Goal: Information Seeking & Learning: Learn about a topic

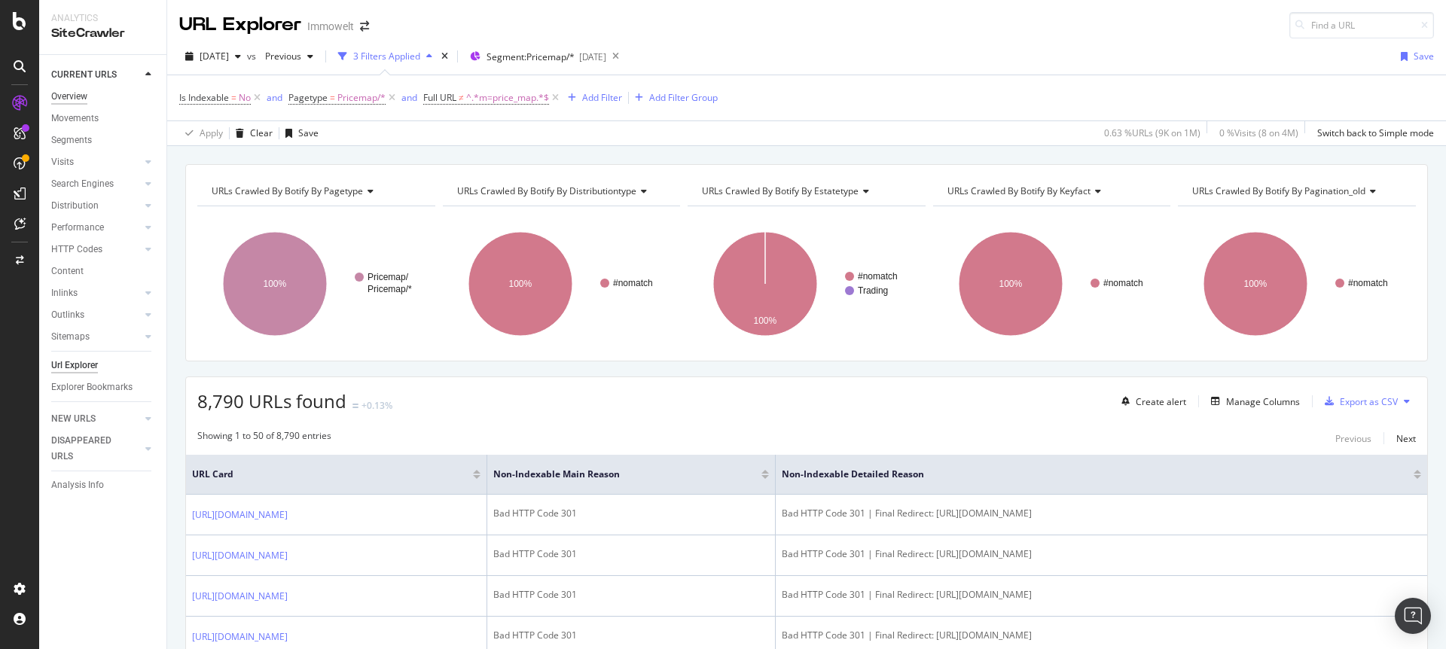
drag, startPoint x: 0, startPoint y: 0, endPoint x: 53, endPoint y: 90, distance: 104.6
click at [53, 90] on div "Overview" at bounding box center [69, 97] width 36 height 16
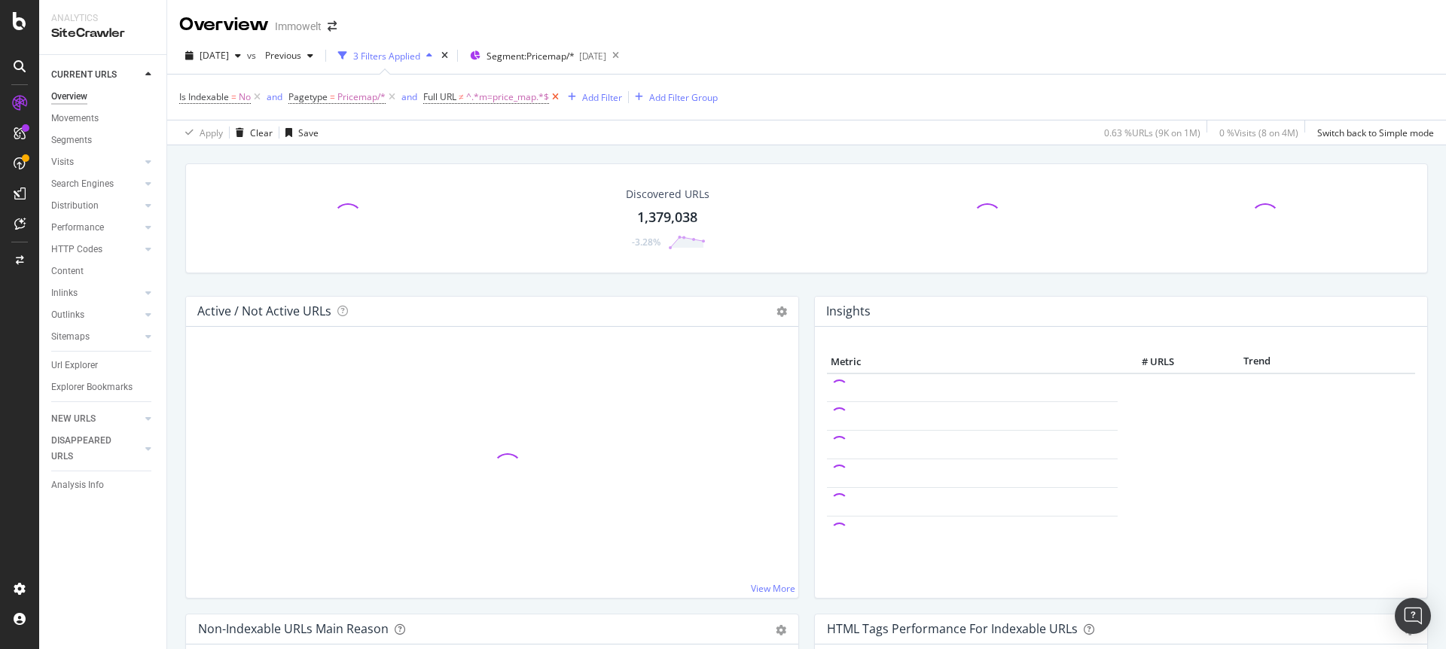
click at [557, 94] on icon at bounding box center [555, 97] width 13 height 15
click at [393, 98] on icon at bounding box center [392, 97] width 13 height 15
click at [259, 92] on icon at bounding box center [257, 97] width 13 height 15
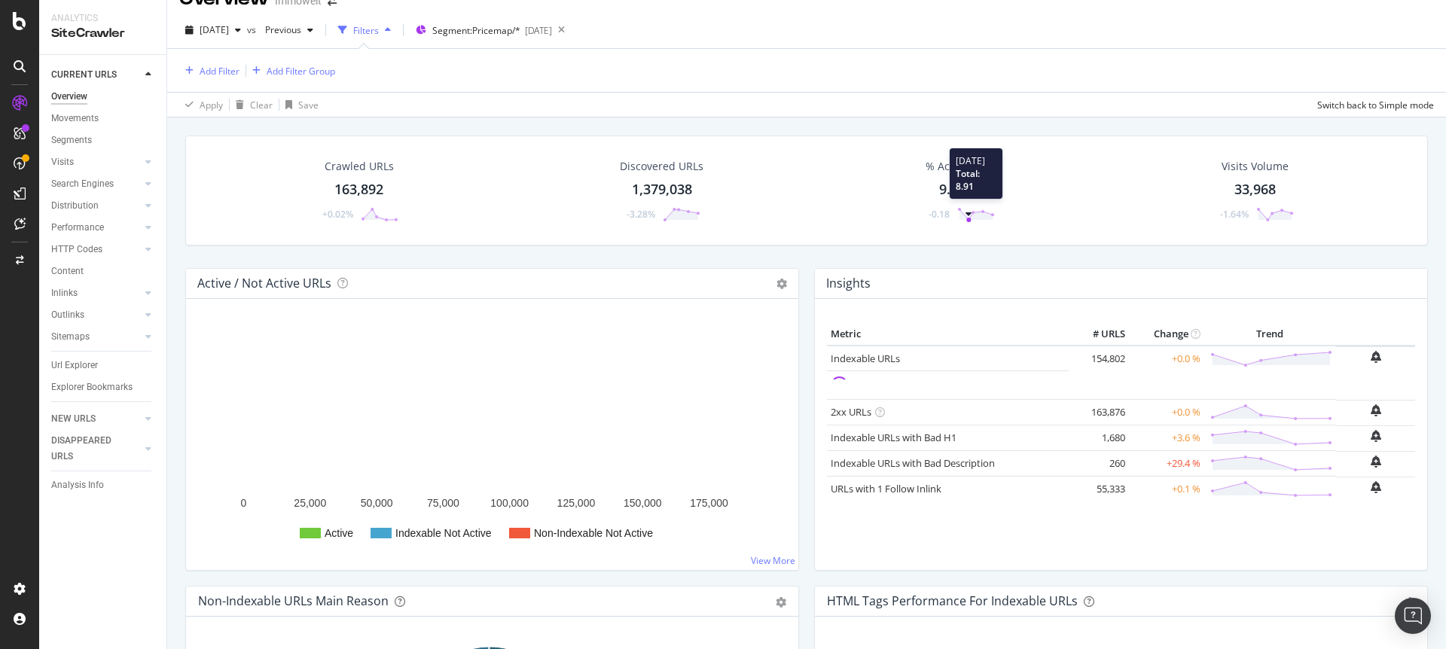
scroll to position [23, 0]
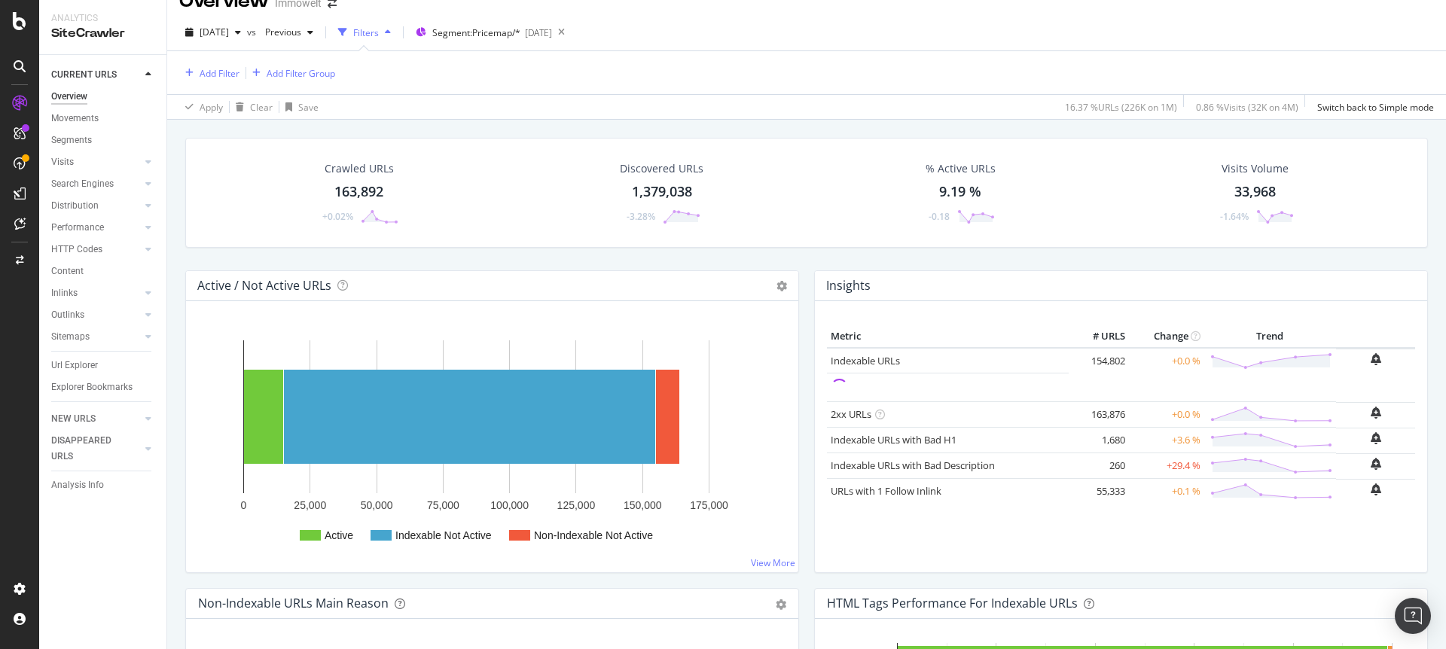
click at [1079, 38] on div "2025 Aug. 22nd vs Previous Filters Segment: Pricemap/* 2025-08-22" at bounding box center [806, 35] width 1279 height 30
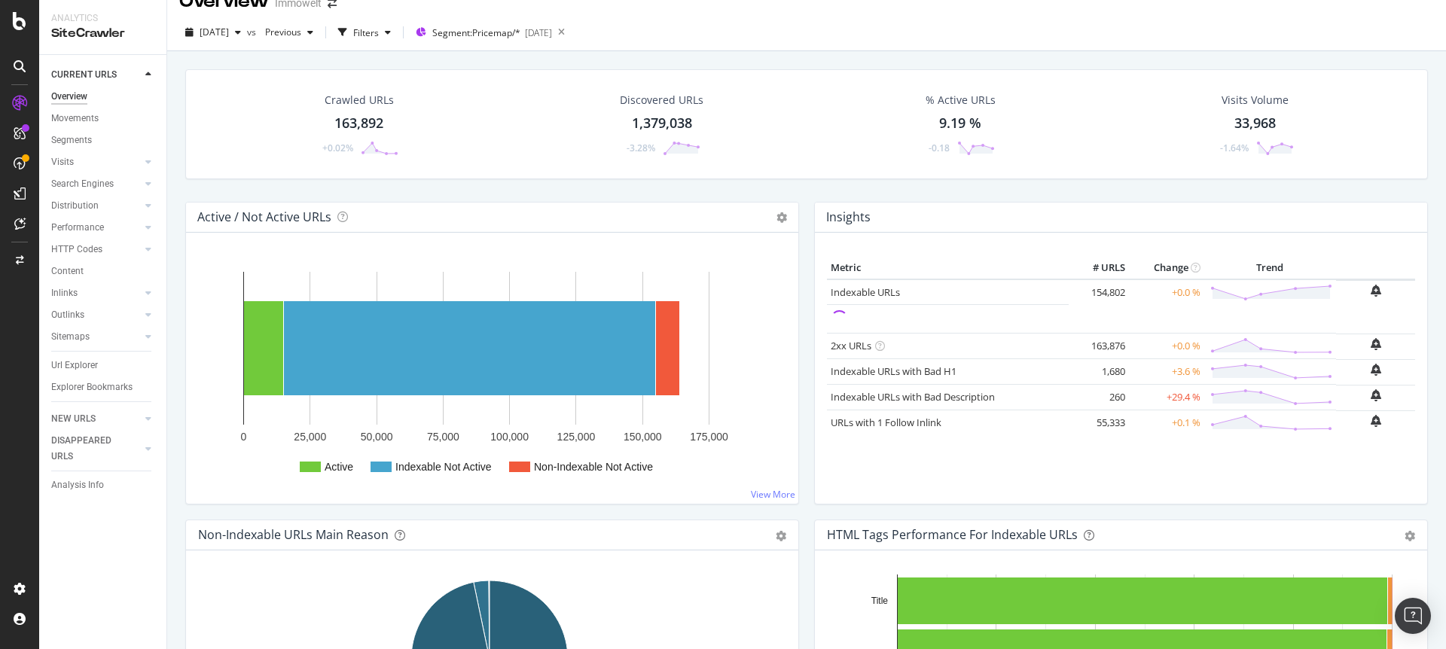
scroll to position [0, 0]
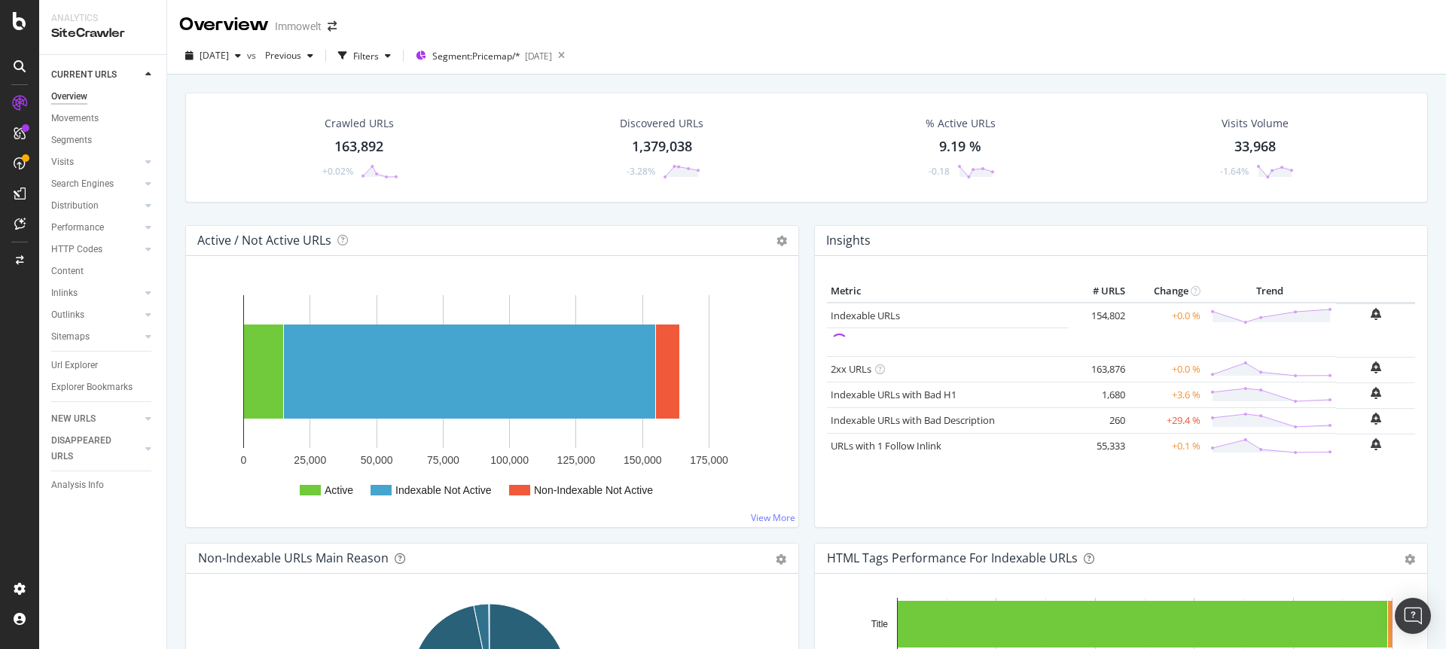
click at [1032, 56] on div "2025 Aug. 22nd vs Previous Filters Segment: Pricemap/* 2025-08-22" at bounding box center [806, 59] width 1279 height 30
drag, startPoint x: 1061, startPoint y: 49, endPoint x: 1071, endPoint y: 47, distance: 9.9
click at [1062, 49] on div "2025 Aug. 22nd vs Previous Filters Segment: Pricemap/* 2025-08-22" at bounding box center [806, 59] width 1279 height 30
click at [1071, 47] on div "2025 Aug. 22nd vs Previous Filters Segment: Pricemap/* 2025-08-22" at bounding box center [806, 59] width 1279 height 30
click at [855, 20] on div "Overview Immowelt" at bounding box center [806, 19] width 1279 height 38
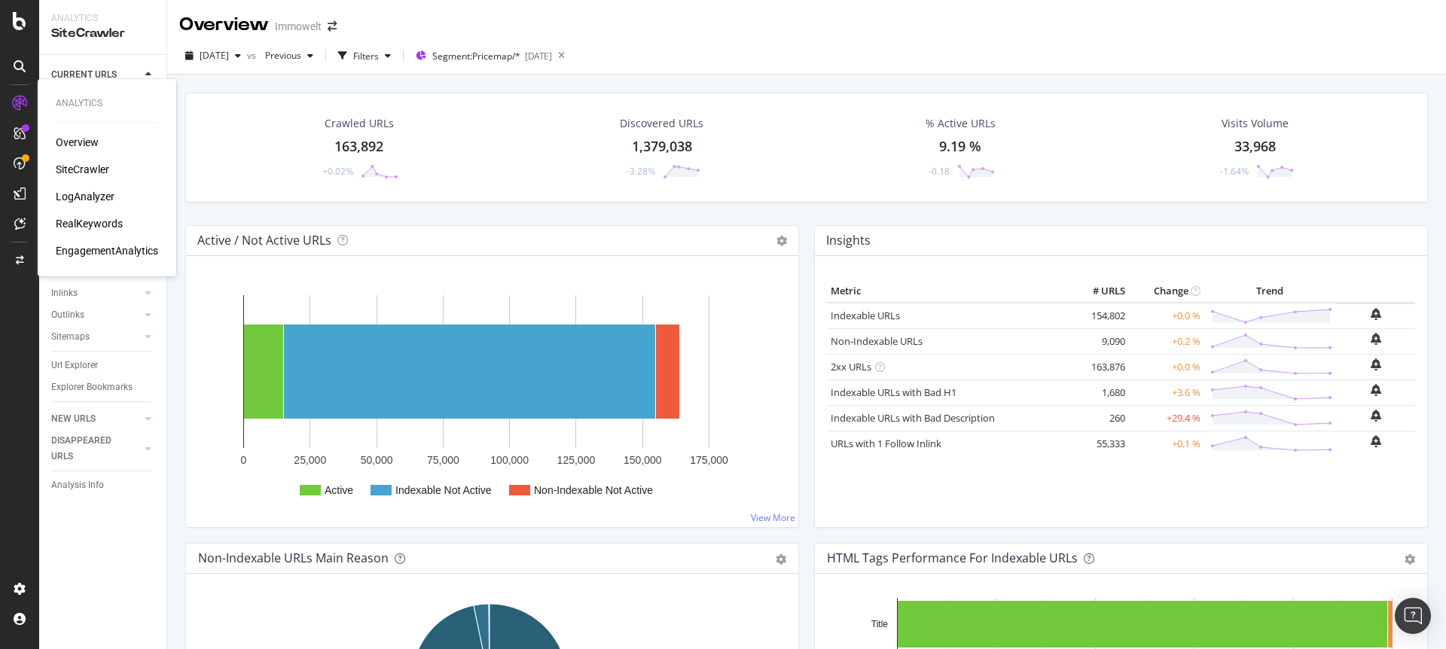
click at [103, 198] on div "LogAnalyzer" at bounding box center [85, 196] width 59 height 15
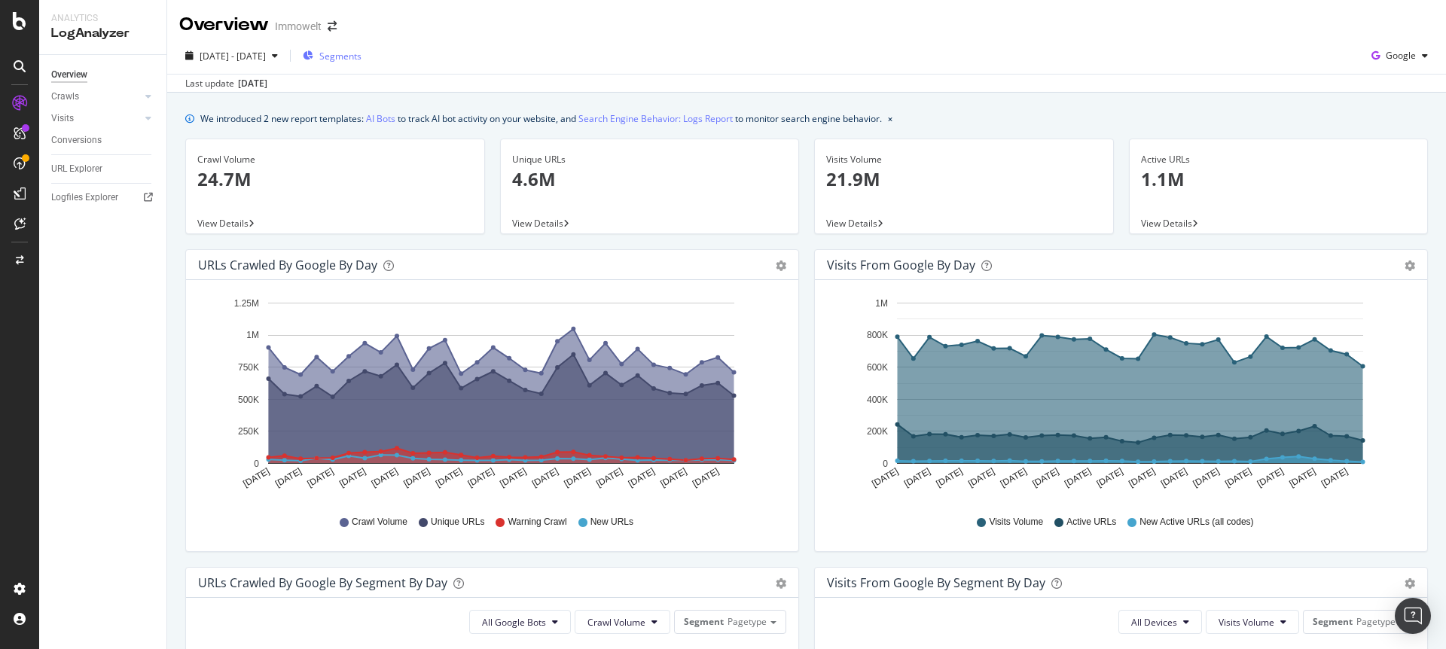
click at [361, 59] on span "Segments" at bounding box center [340, 56] width 42 height 13
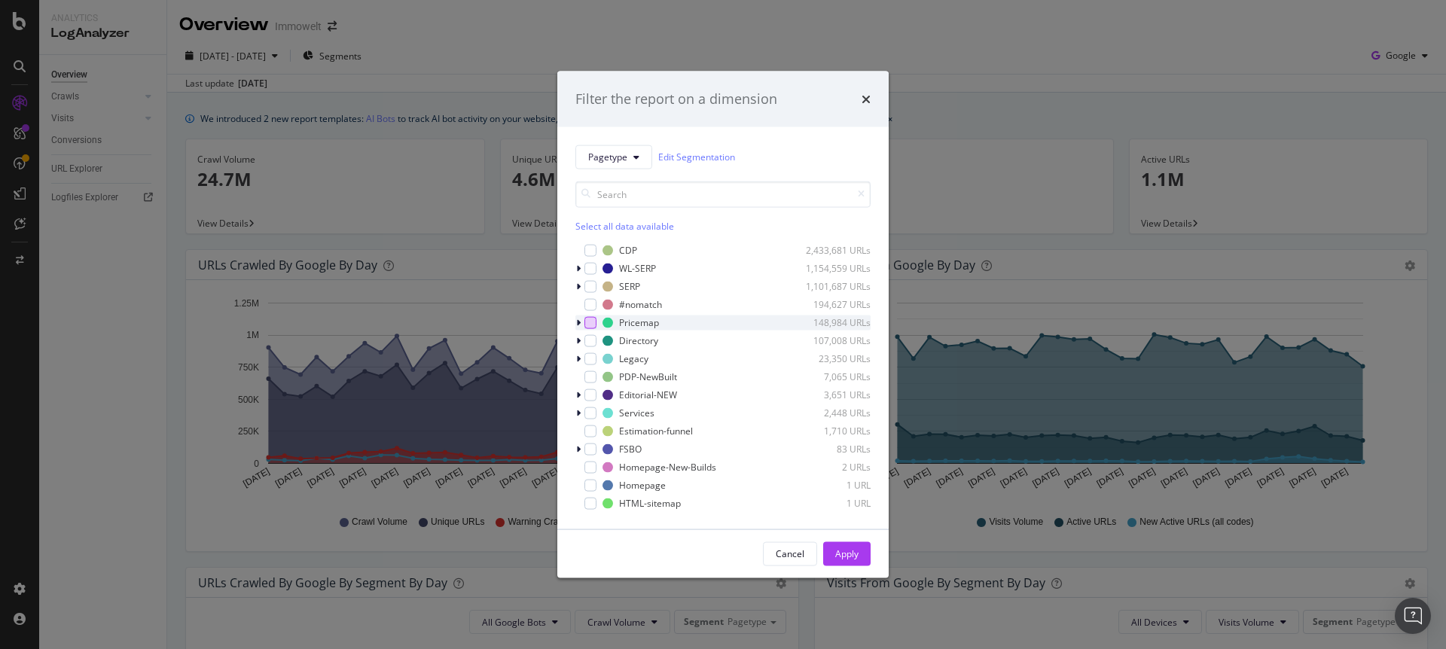
click at [590, 320] on div "modal" at bounding box center [590, 322] width 12 height 12
click at [838, 557] on div "Apply" at bounding box center [846, 553] width 23 height 13
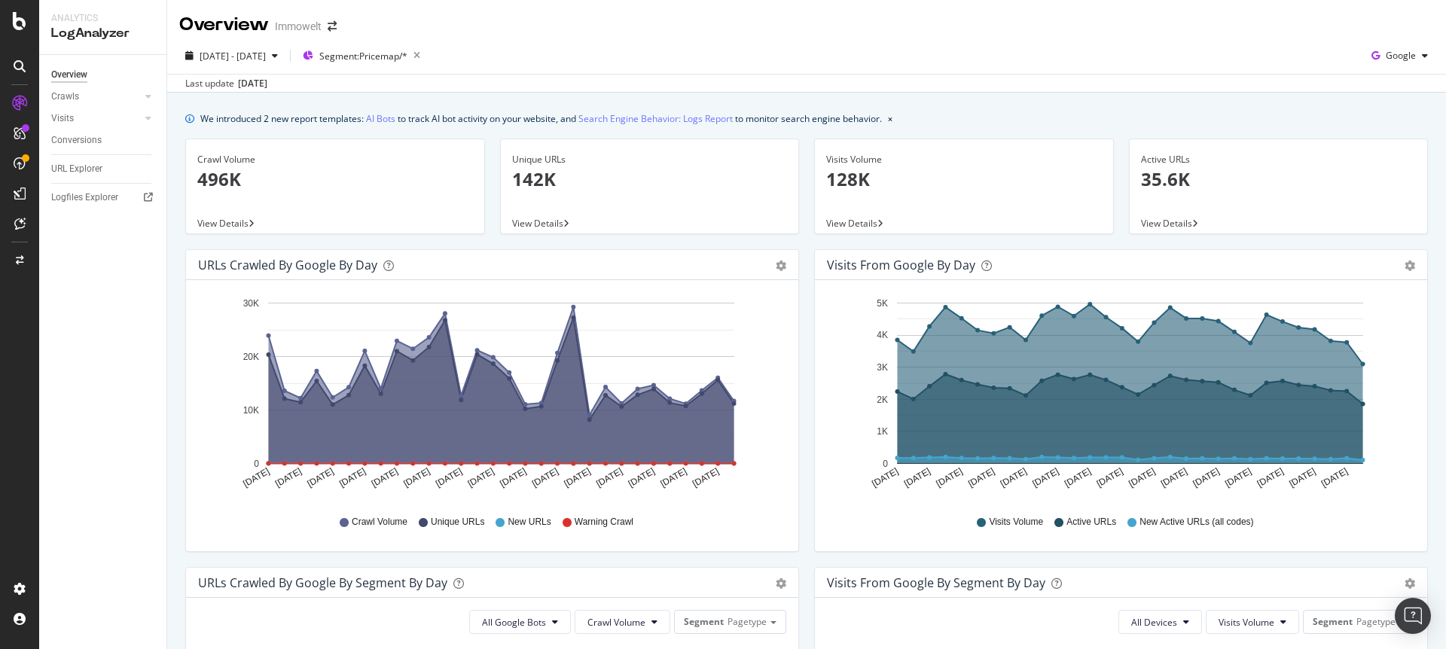
click at [693, 48] on div "[DATE] - [DATE] Segment: Pricemap/* Google" at bounding box center [806, 59] width 1279 height 30
click at [148, 94] on icon at bounding box center [148, 96] width 6 height 9
click at [91, 180] on div "HTTP Codes" at bounding box center [83, 178] width 51 height 16
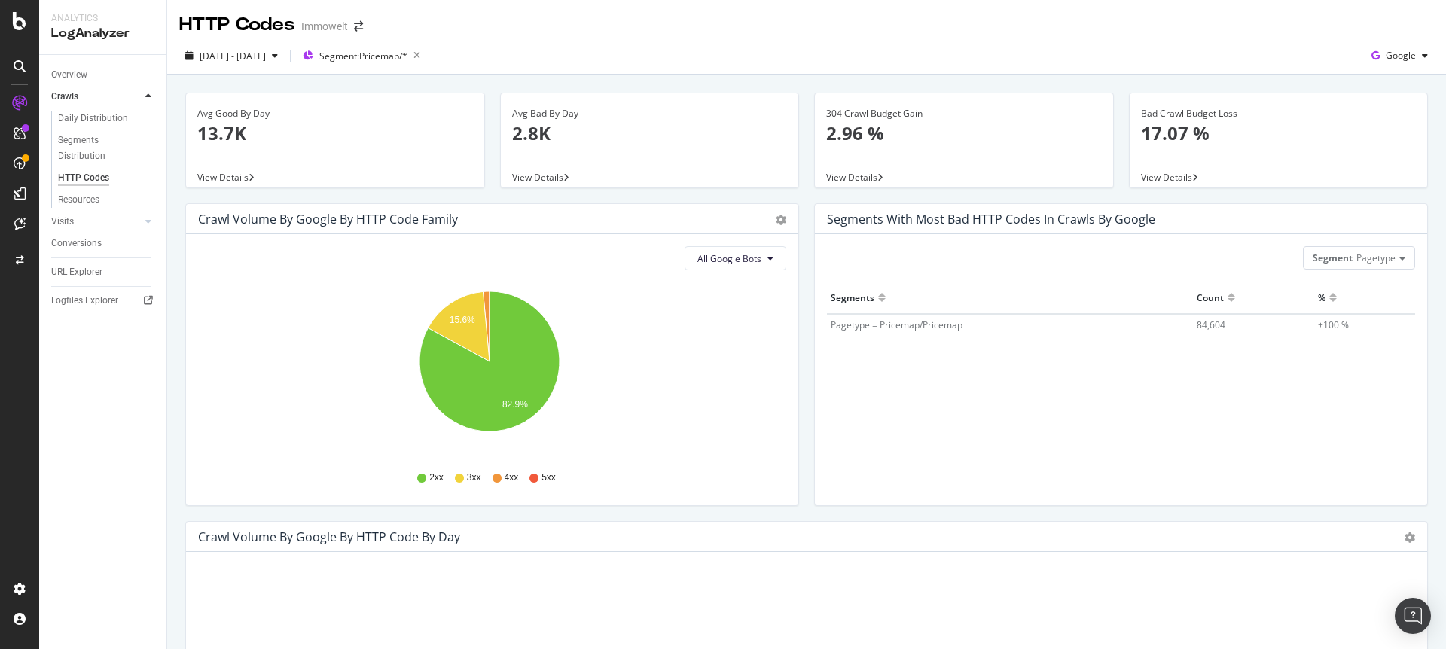
click at [55, 474] on div "Overview Crawls Daily Distribution Segments Distribution HTTP Codes Resources V…" at bounding box center [102, 352] width 127 height 594
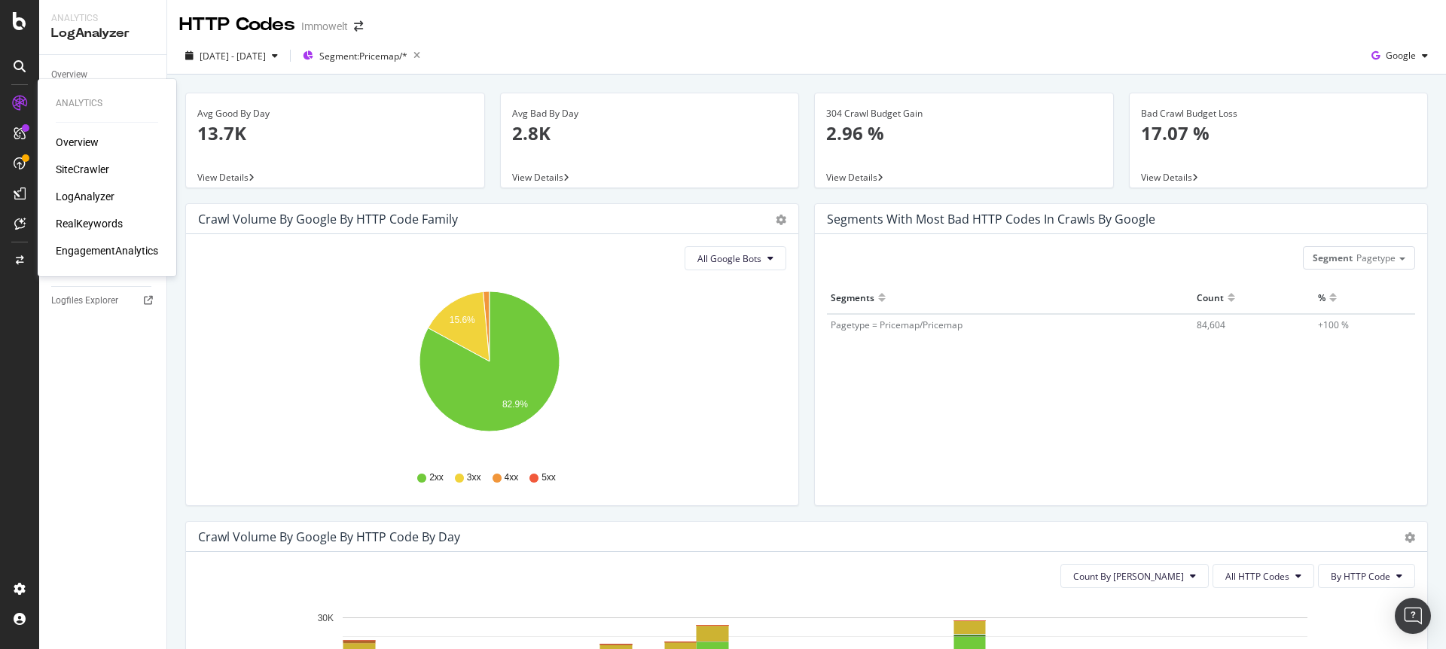
click at [83, 165] on div "SiteCrawler" at bounding box center [82, 169] width 53 height 15
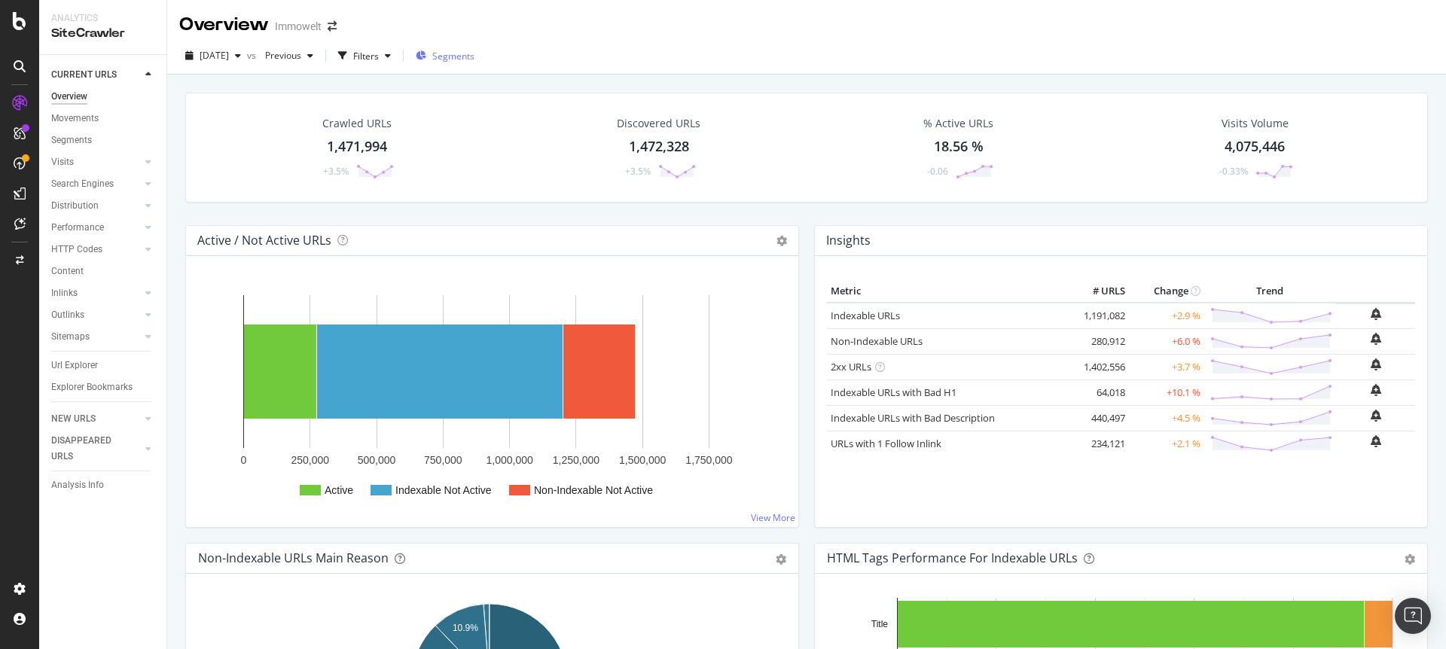
click at [468, 53] on span "Segments" at bounding box center [453, 56] width 42 height 13
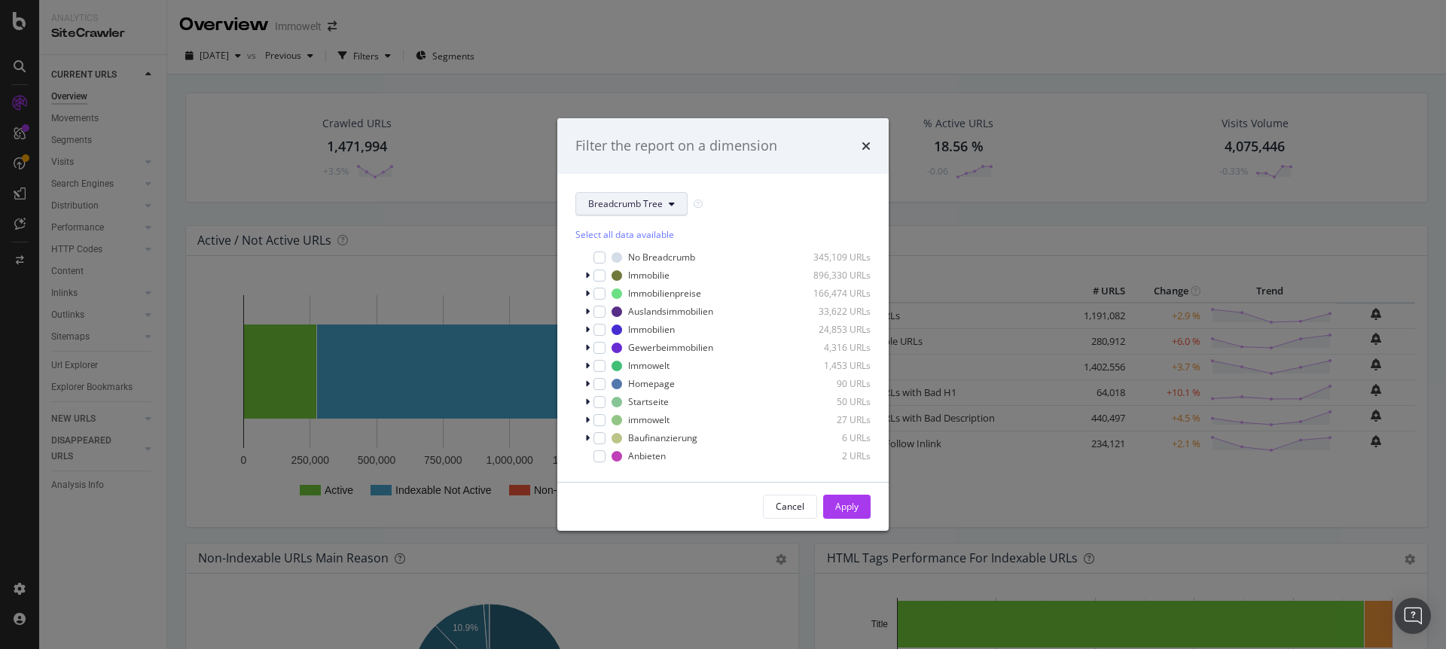
click at [653, 198] on span "Breadcrumb Tree" at bounding box center [625, 203] width 75 height 13
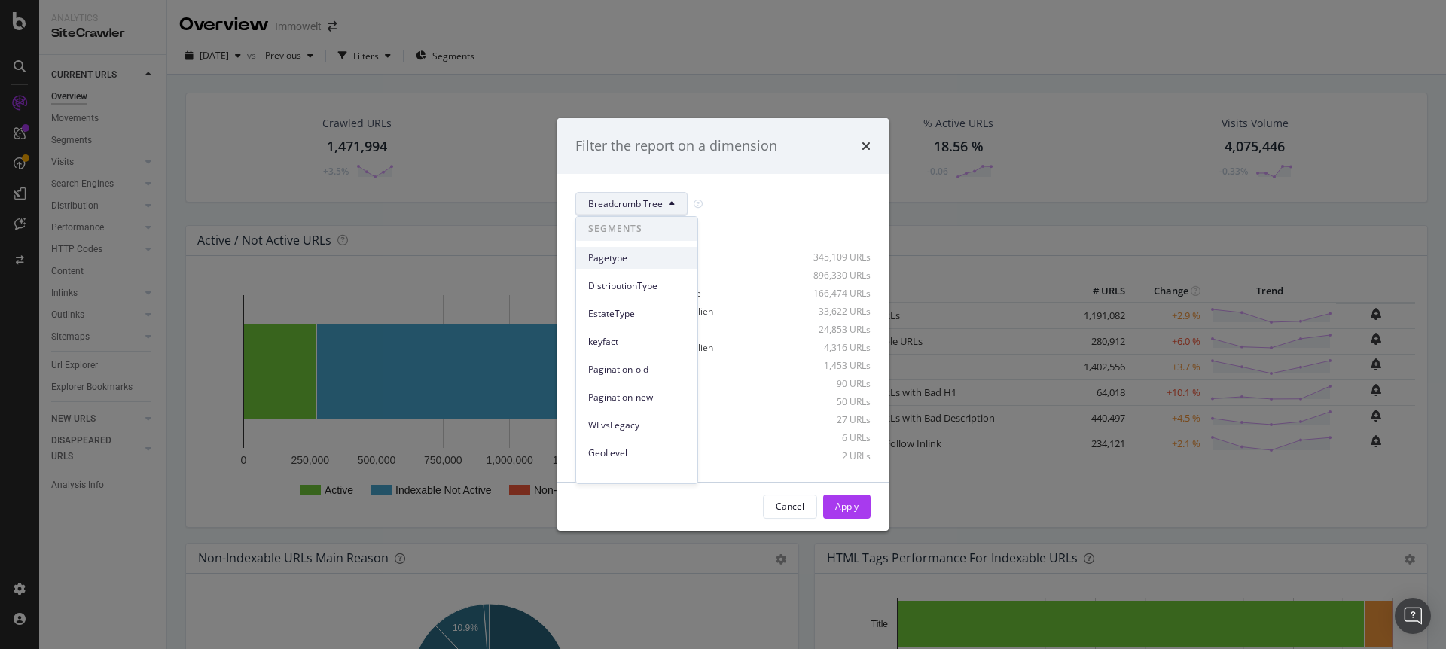
click at [629, 261] on span "Pagetype" at bounding box center [636, 258] width 97 height 14
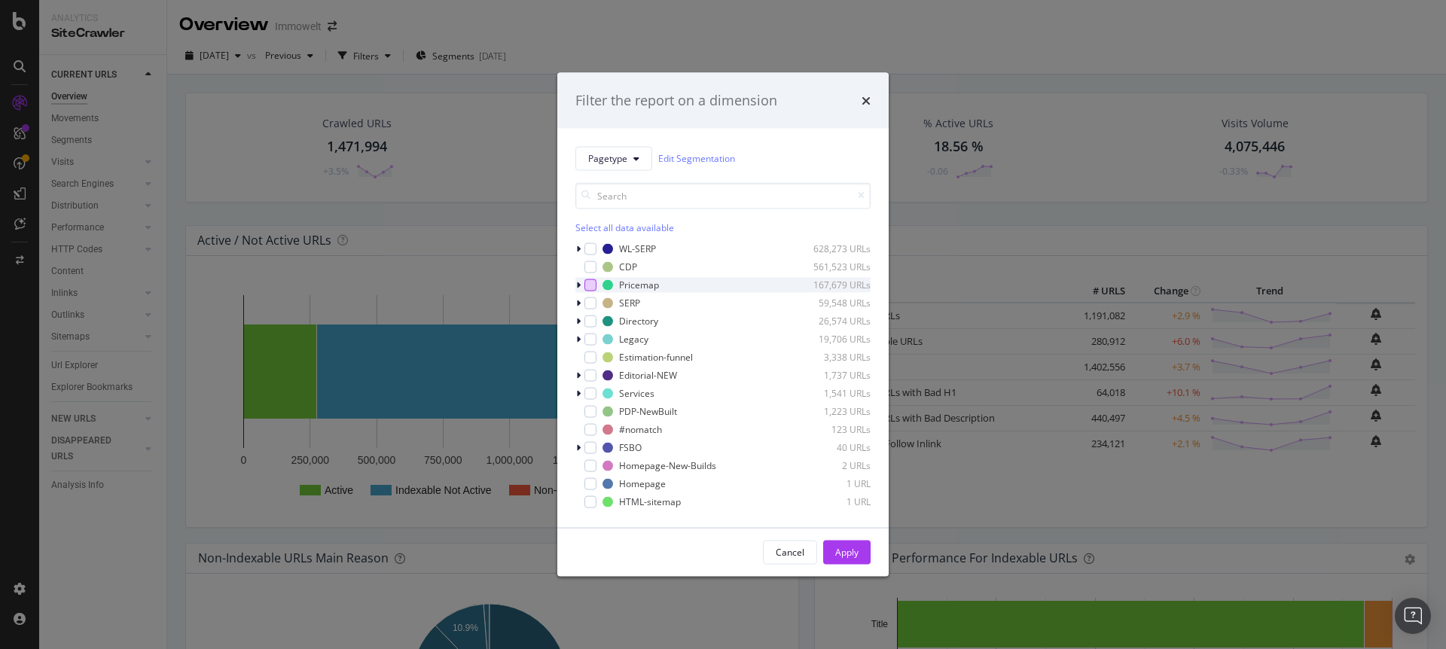
click at [593, 285] on div "modal" at bounding box center [590, 285] width 12 height 12
click at [846, 553] on div "Apply" at bounding box center [846, 552] width 23 height 13
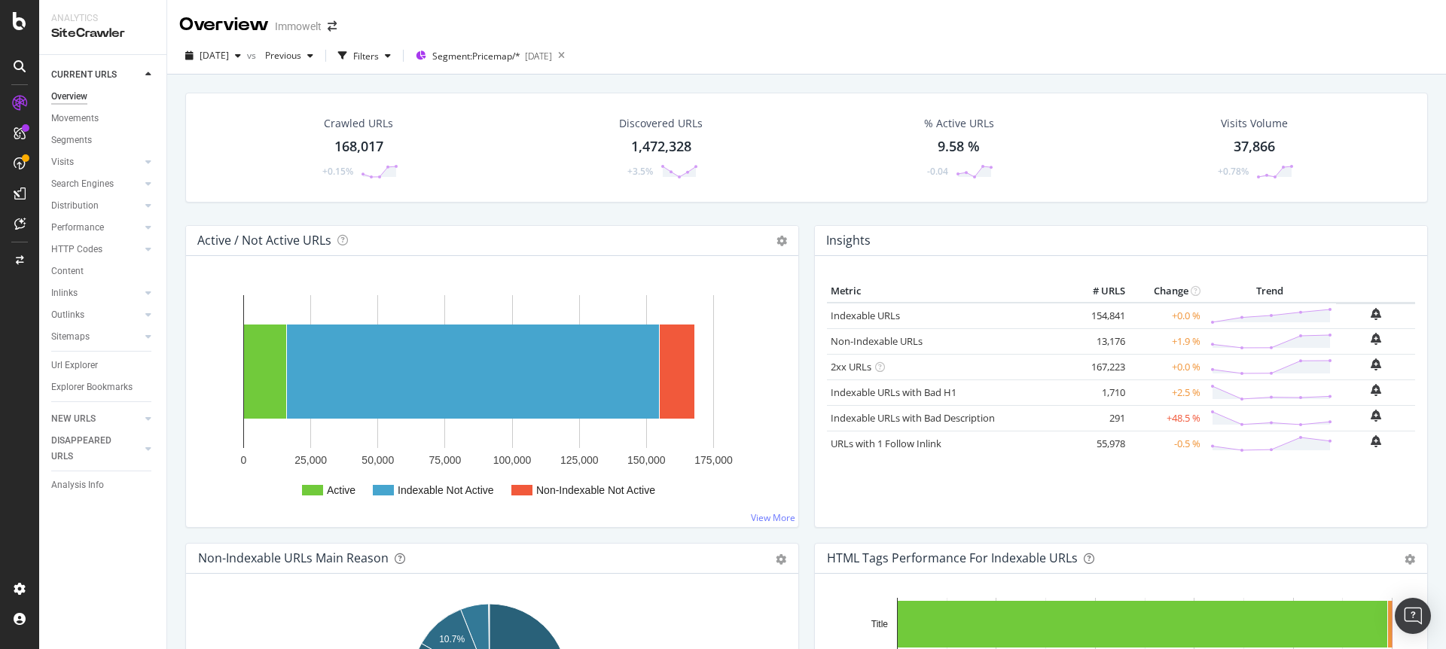
click at [1047, 35] on div "Overview Immowelt" at bounding box center [806, 19] width 1279 height 38
click at [944, 20] on div "Overview Immowelt" at bounding box center [806, 19] width 1279 height 38
click at [968, 17] on div "Overview Immowelt" at bounding box center [806, 19] width 1279 height 38
click at [971, 15] on div "Overview Immowelt" at bounding box center [806, 19] width 1279 height 38
click at [974, 14] on div "Overview Immowelt" at bounding box center [806, 19] width 1279 height 38
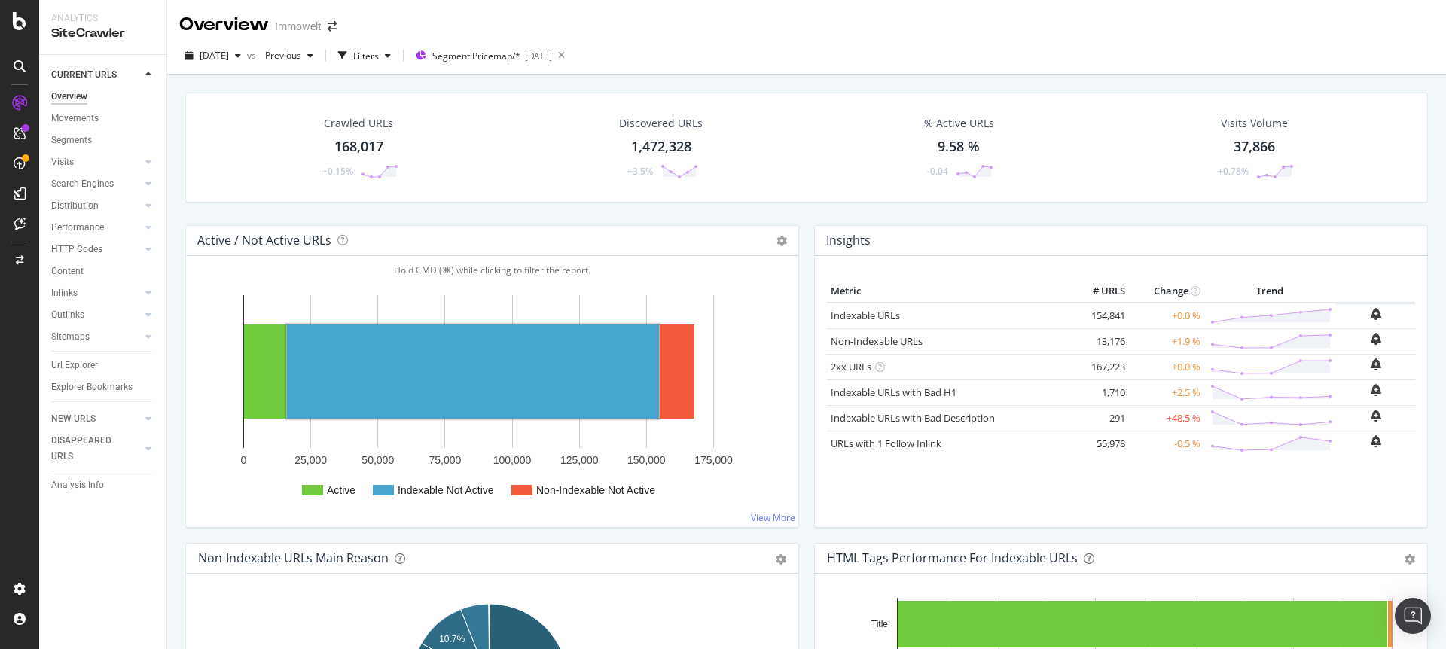
click at [1029, 49] on div "[DATE] vs Previous Filters Segment: Pricemap/* [DATE]" at bounding box center [806, 59] width 1279 height 30
